Goal: Task Accomplishment & Management: Complete application form

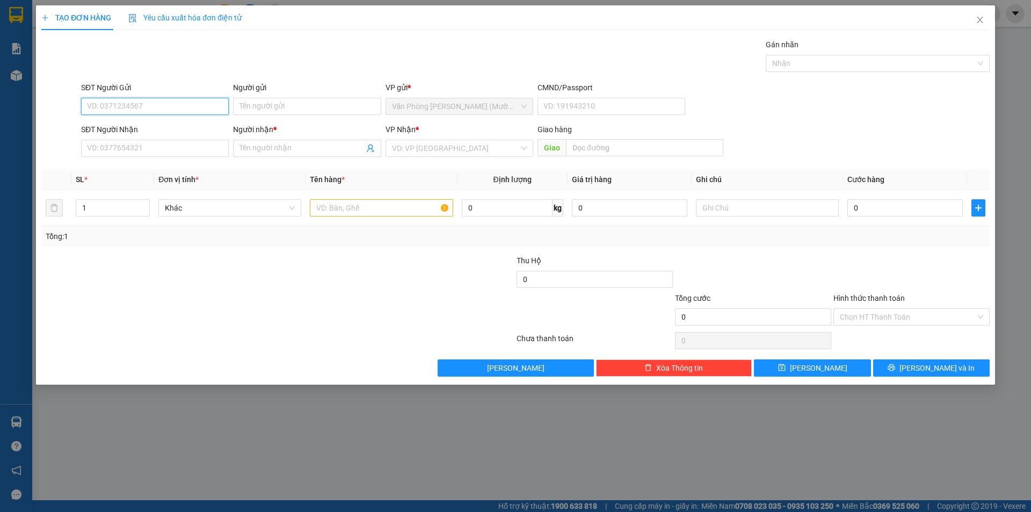
click at [179, 110] on input "SĐT Người Gửi" at bounding box center [155, 106] width 148 height 17
type input "0978893430"
click at [180, 124] on div "0978893430 - NGUYỆT" at bounding box center [155, 128] width 135 height 12
type input "NGUYỆT"
type input "0978893430"
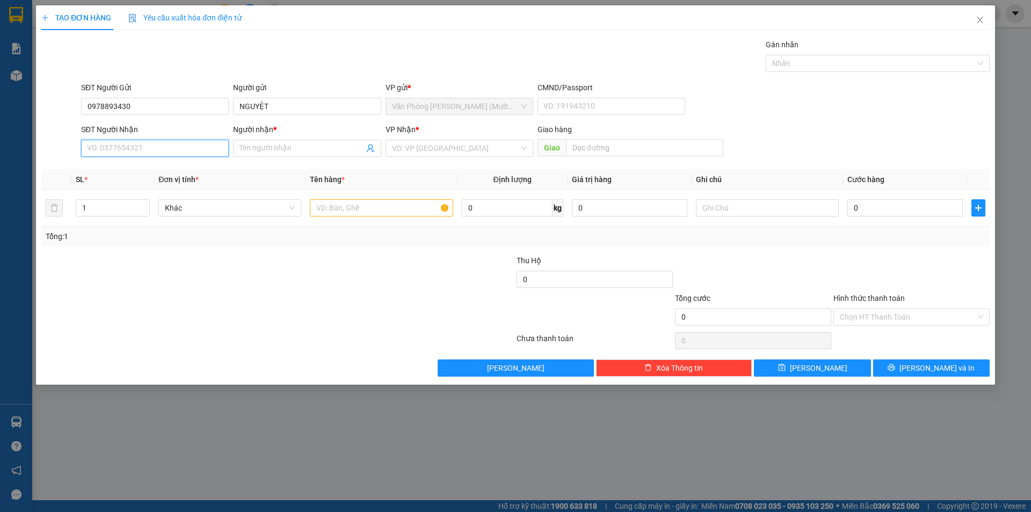
click at [178, 149] on input "SĐT Người Nhận" at bounding box center [155, 148] width 148 height 17
drag, startPoint x: 177, startPoint y: 186, endPoint x: 181, endPoint y: 176, distance: 10.4
click at [177, 186] on div "0398911172 - [PERSON_NAME]" at bounding box center [155, 187] width 135 height 12
type input "0398911172"
type input "[PERSON_NAME]"
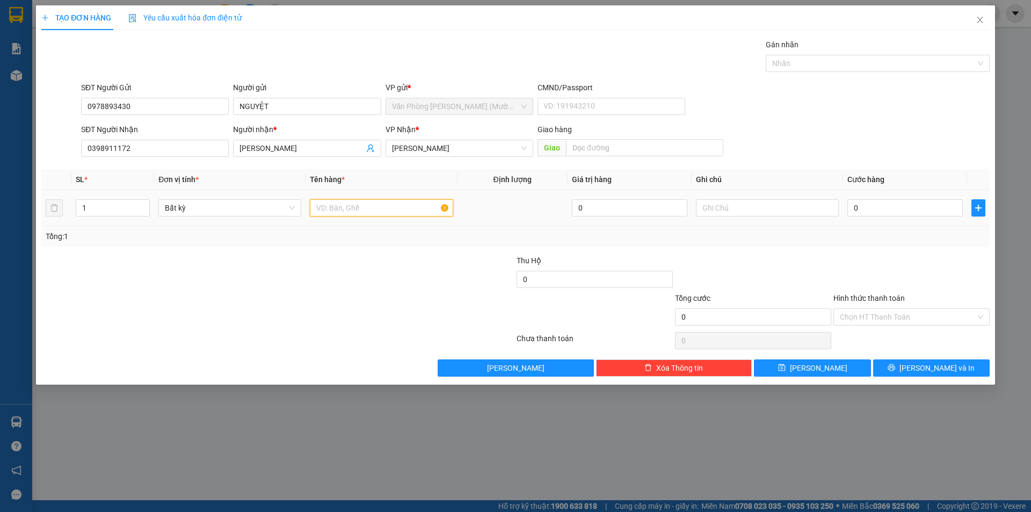
click at [380, 213] on input "text" at bounding box center [381, 207] width 143 height 17
type input "TG"
click at [946, 207] on input "0" at bounding box center [905, 207] width 115 height 17
type input "4"
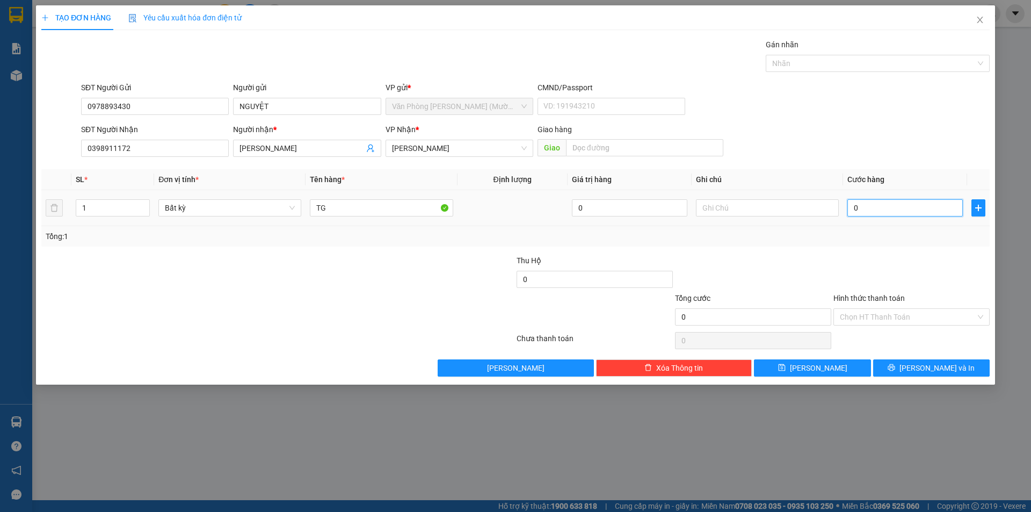
type input "4"
type input "40"
type input "40.000"
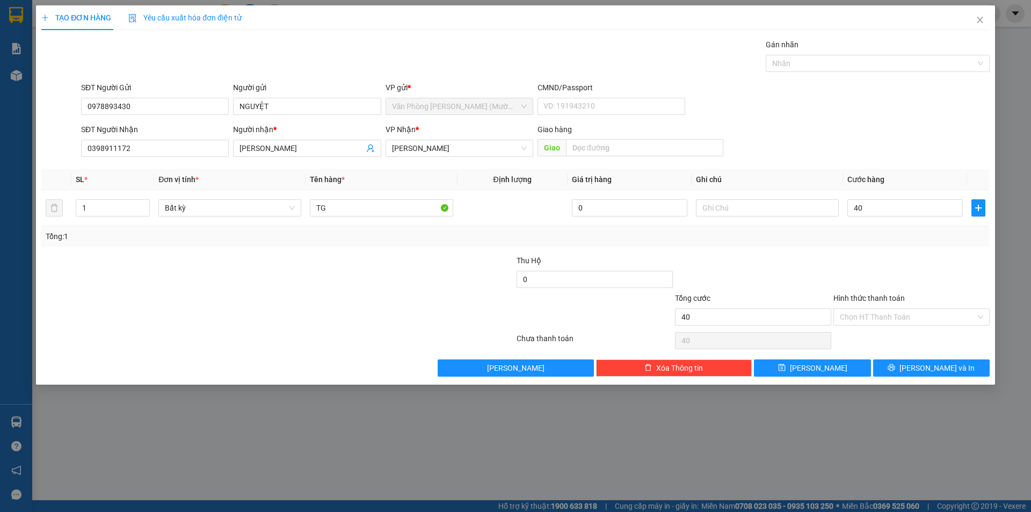
type input "40.000"
click at [932, 249] on div "Transit Pickup Surcharge Ids Transit Deliver Surcharge Ids Transit Deliver Surc…" at bounding box center [515, 208] width 948 height 338
click at [926, 312] on input "Hình thức thanh toán" at bounding box center [908, 317] width 136 height 16
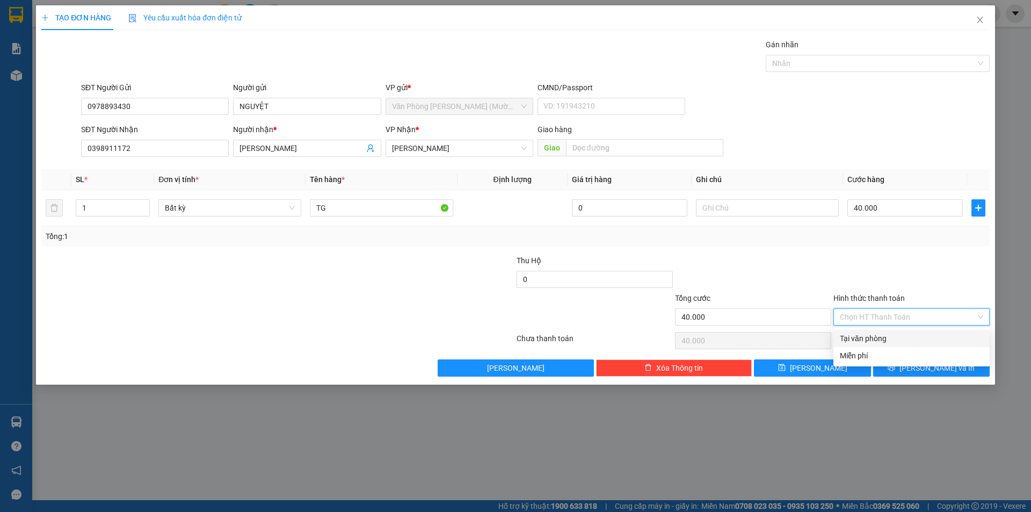
click at [924, 329] on div "Transit Pickup Surcharge Ids Transit Deliver Surcharge Ids Transit Deliver Surc…" at bounding box center [515, 208] width 948 height 338
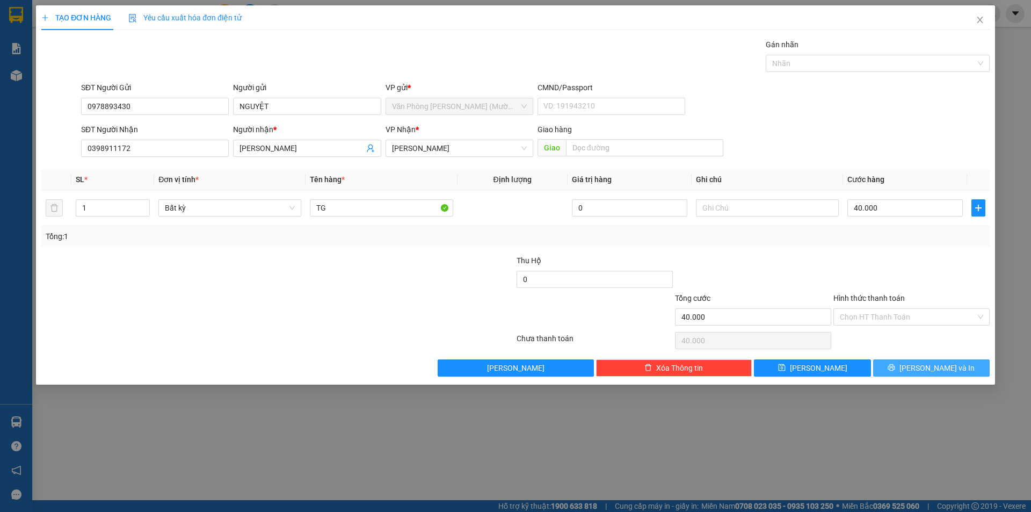
click at [895, 371] on icon "printer" at bounding box center [891, 367] width 7 height 7
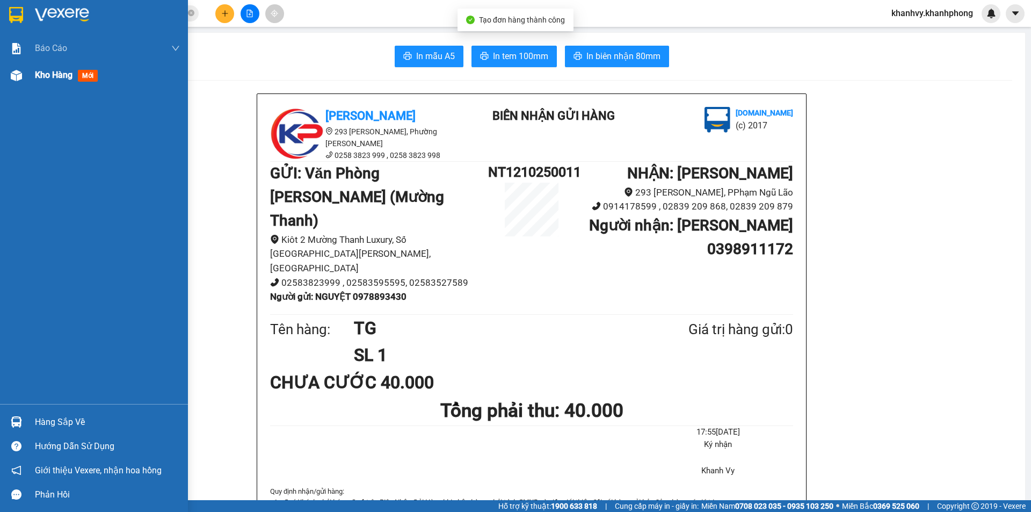
click at [38, 71] on span "Kho hàng" at bounding box center [54, 75] width 38 height 10
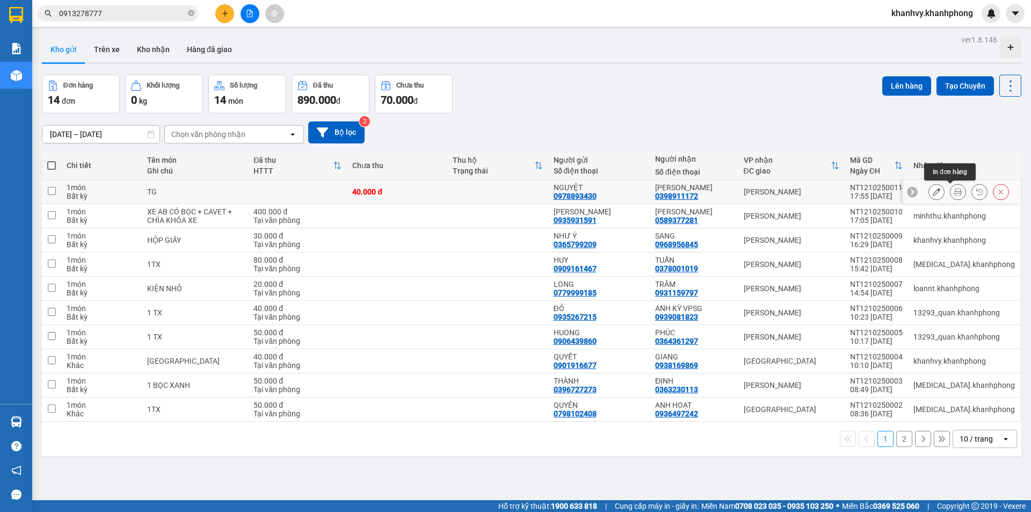
click at [933, 191] on icon at bounding box center [937, 192] width 8 height 8
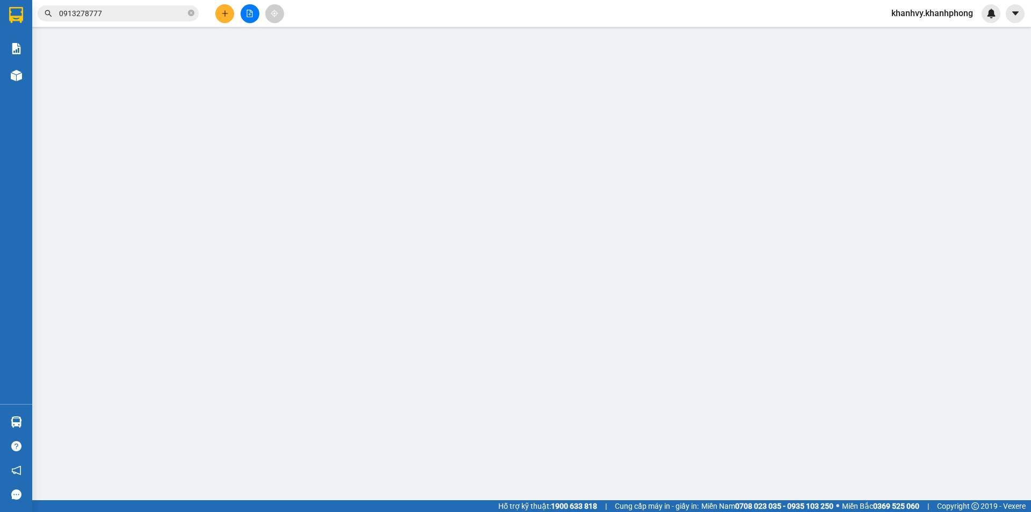
type input "0978893430"
type input "0398911172"
type input "40.000"
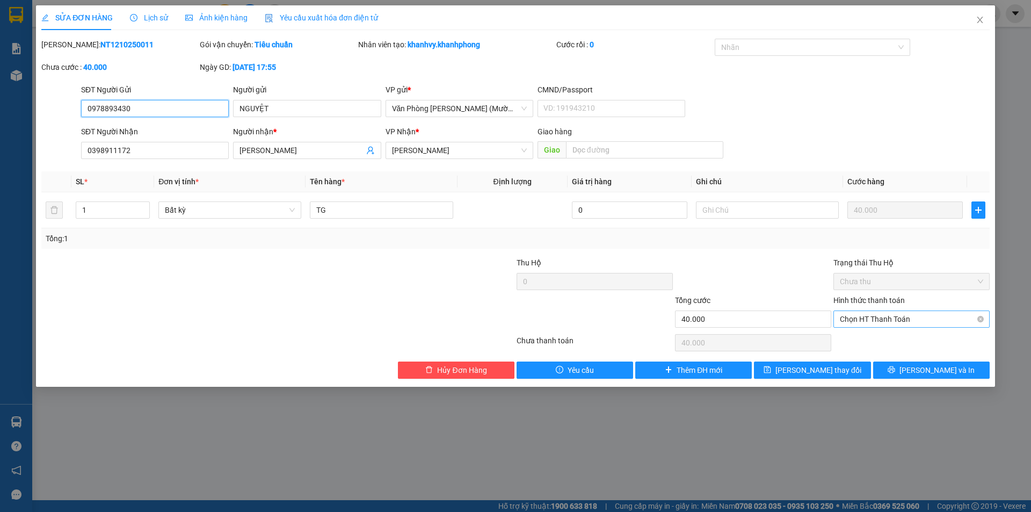
click at [921, 315] on span "Chọn HT Thanh Toán" at bounding box center [911, 319] width 143 height 16
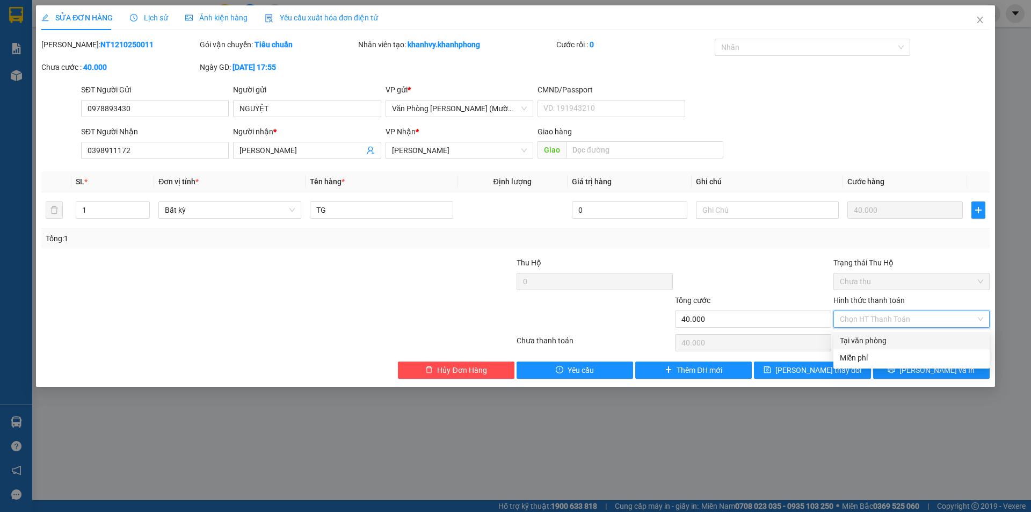
click at [884, 339] on div "Tại văn phòng" at bounding box center [911, 341] width 143 height 12
type input "0"
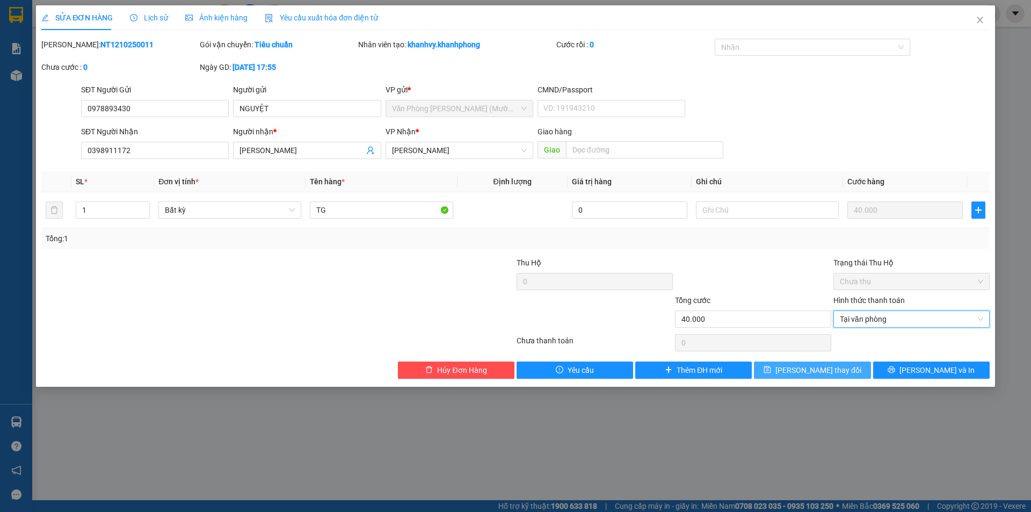
click at [829, 370] on span "[PERSON_NAME] thay đổi" at bounding box center [819, 370] width 86 height 12
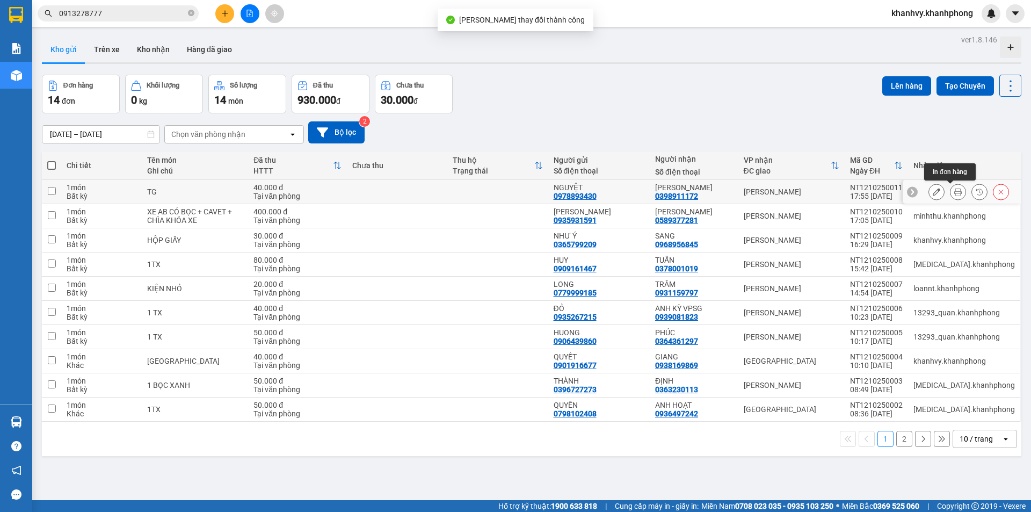
click at [954, 194] on icon at bounding box center [958, 192] width 8 height 8
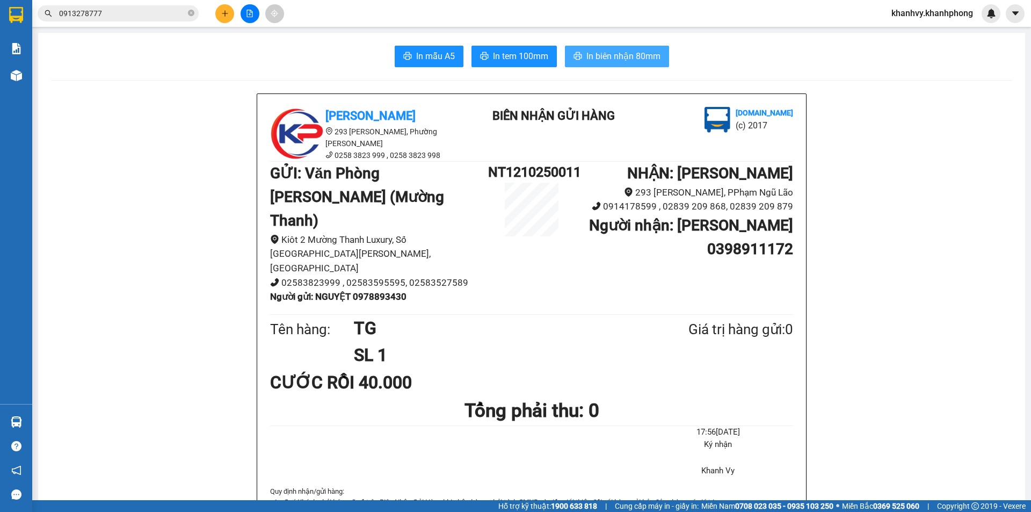
click at [604, 63] on span "In biên nhận 80mm" at bounding box center [624, 55] width 74 height 13
click at [422, 54] on span "In mẫu A5" at bounding box center [435, 55] width 39 height 13
click at [223, 14] on icon "plus" at bounding box center [225, 14] width 8 height 8
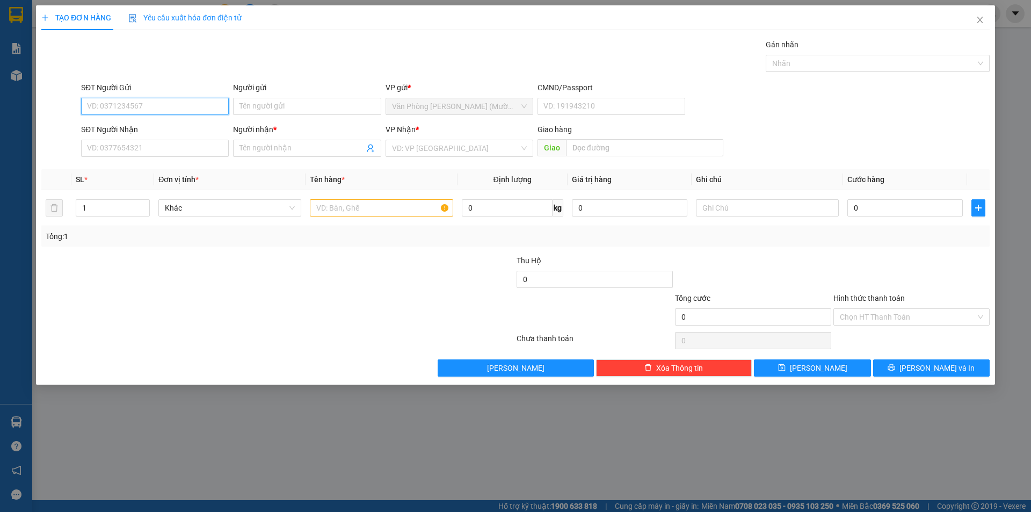
click at [188, 100] on input "SĐT Người Gửi" at bounding box center [155, 106] width 148 height 17
